Goal: Navigation & Orientation: Go to known website

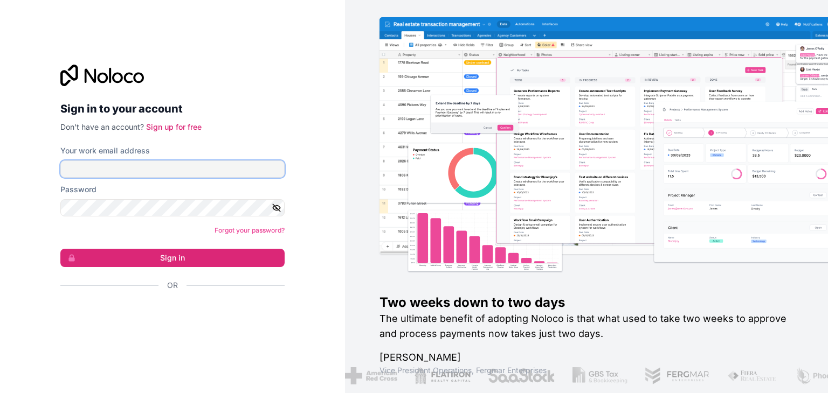
drag, startPoint x: 0, startPoint y: 0, endPoint x: 160, endPoint y: 168, distance: 232.1
click at [160, 168] on input "Your work email address" at bounding box center [172, 169] width 224 height 17
type input "**********"
click at [236, 166] on input "**********" at bounding box center [172, 169] width 224 height 17
click at [115, 166] on input "Your work email address" at bounding box center [172, 169] width 224 height 17
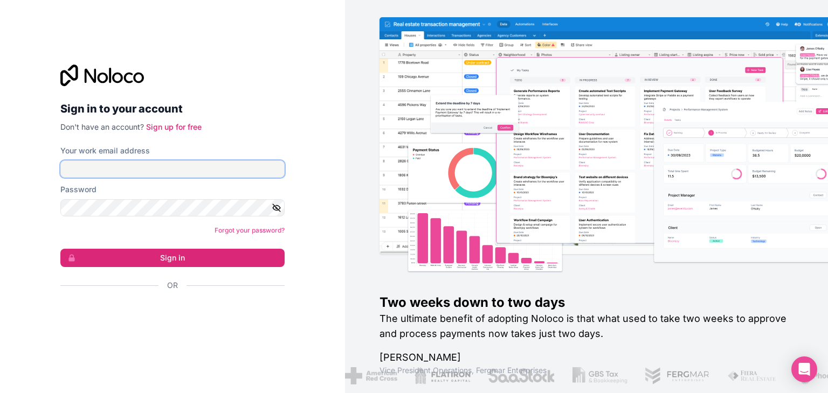
type input "**********"
click at [159, 180] on form "**********" at bounding box center [172, 236] width 224 height 183
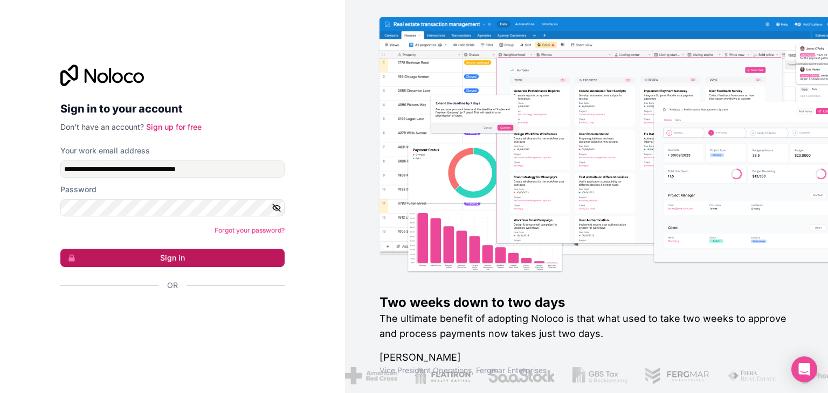
click at [162, 262] on button "Sign in" at bounding box center [172, 258] width 224 height 18
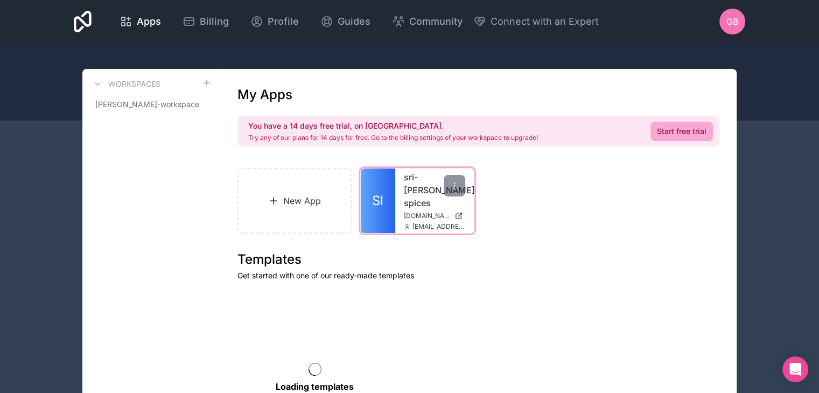
click at [418, 212] on span "[DOMAIN_NAME][PERSON_NAME]" at bounding box center [427, 216] width 46 height 9
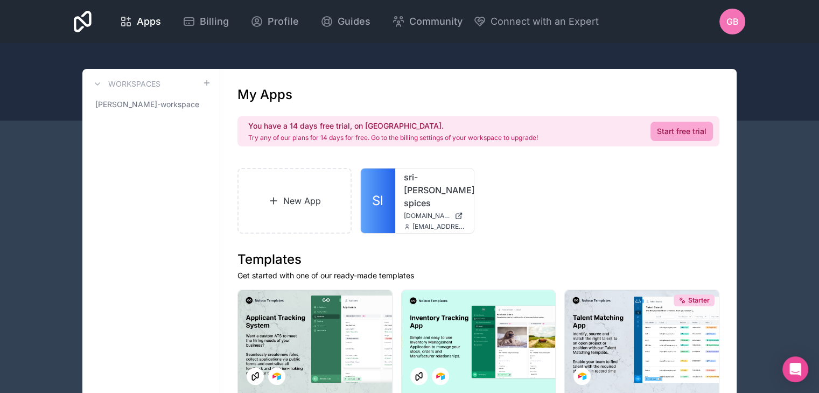
click at [679, 138] on link "Start free trial" at bounding box center [682, 131] width 62 height 19
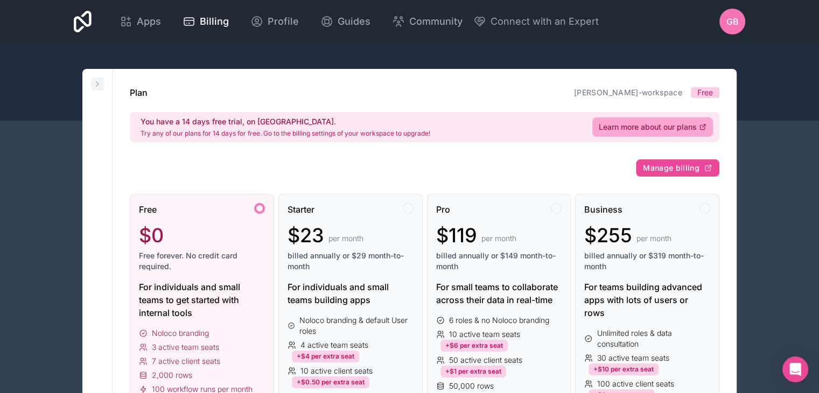
click at [92, 81] on button at bounding box center [97, 84] width 13 height 13
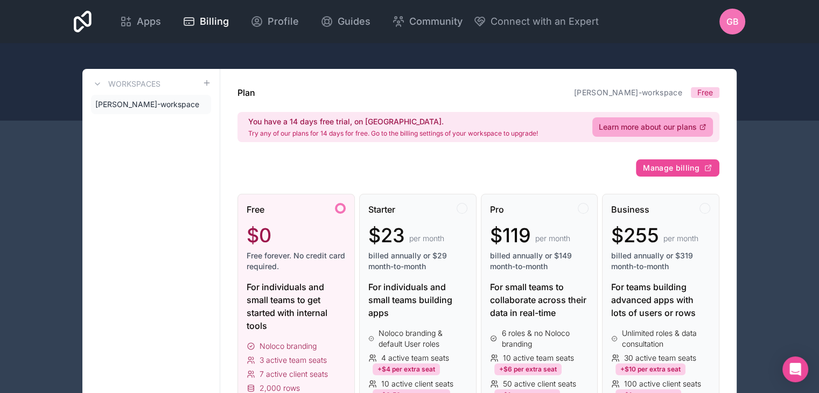
click at [246, 54] on div at bounding box center [409, 82] width 819 height 78
click at [98, 87] on icon at bounding box center [97, 84] width 9 height 9
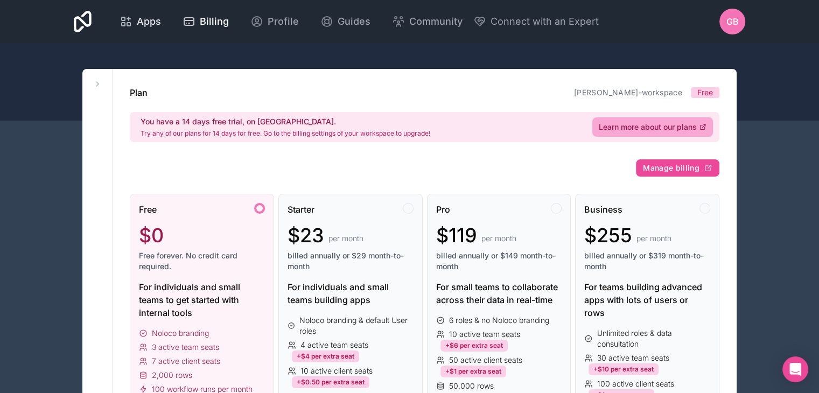
click at [132, 24] on div "Apps" at bounding box center [140, 21] width 41 height 15
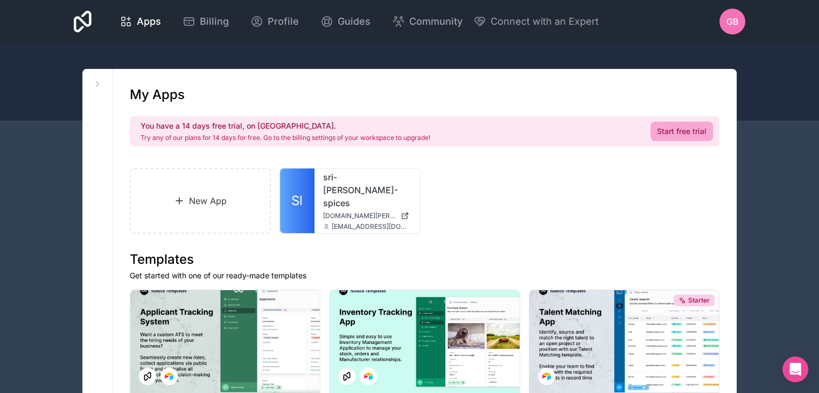
drag, startPoint x: 437, startPoint y: 203, endPoint x: 437, endPoint y: 216, distance: 12.9
click at [438, 206] on div "New App Sl sri-[PERSON_NAME]-spices [DOMAIN_NAME][PERSON_NAME] [EMAIL_ADDRESS][…" at bounding box center [425, 201] width 590 height 66
click at [367, 223] on span "[EMAIL_ADDRESS][DOMAIN_NAME]" at bounding box center [372, 227] width 80 height 9
click at [392, 190] on div at bounding box center [401, 186] width 22 height 22
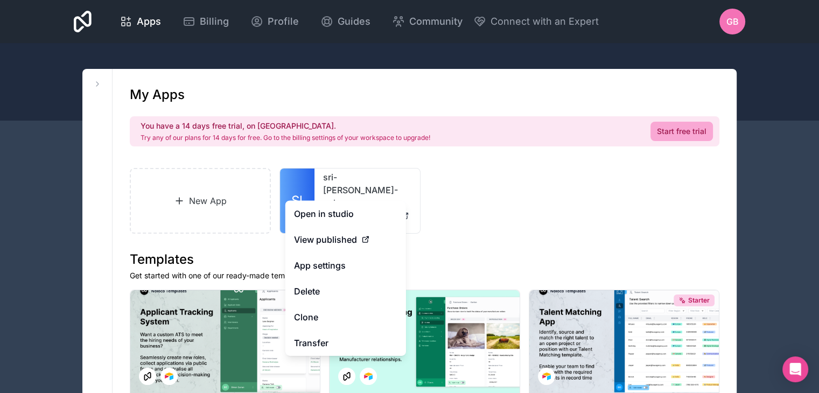
click at [606, 209] on div "New App Sl sri-[PERSON_NAME]-spices [DOMAIN_NAME][PERSON_NAME] [EMAIL_ADDRESS][…" at bounding box center [425, 201] width 590 height 66
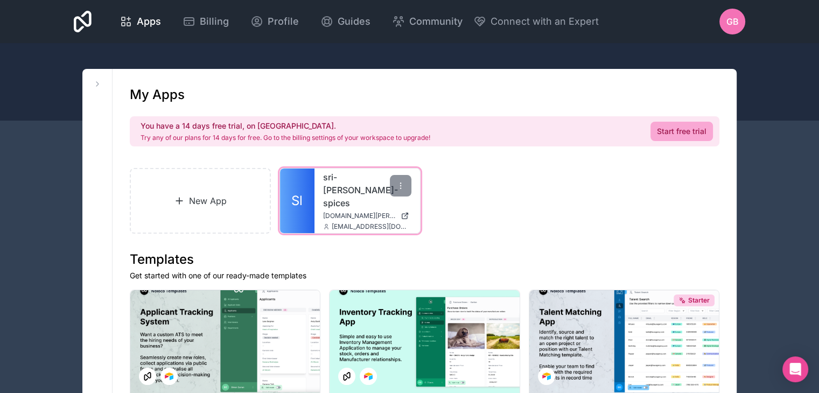
click at [339, 212] on span "[DOMAIN_NAME][PERSON_NAME]" at bounding box center [359, 216] width 73 height 9
click at [312, 179] on link "Sl" at bounding box center [297, 201] width 34 height 65
